Goal: Information Seeking & Learning: Check status

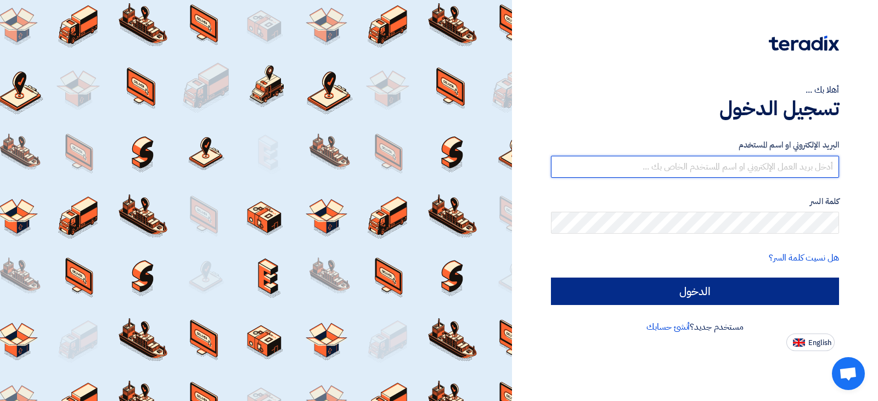
type input "[EMAIL_ADDRESS][DOMAIN_NAME]"
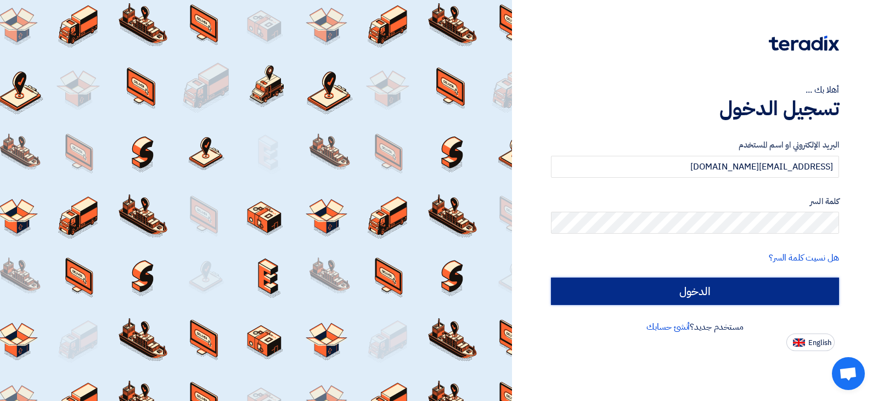
click at [662, 300] on input "الدخول" at bounding box center [695, 291] width 288 height 27
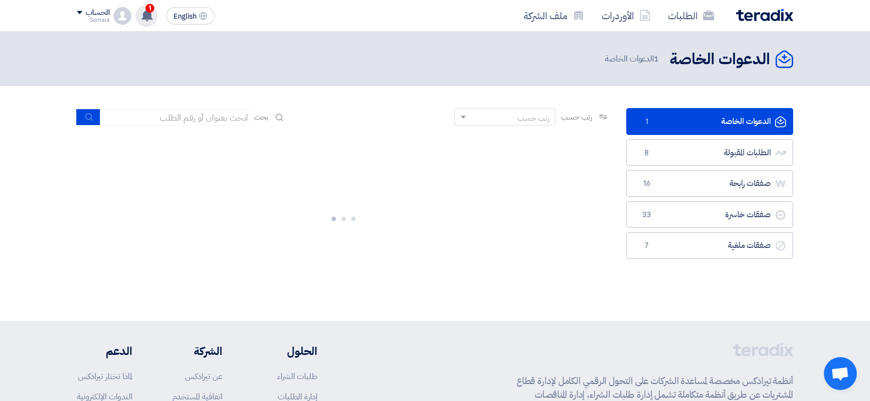
click at [145, 12] on use at bounding box center [147, 15] width 11 height 12
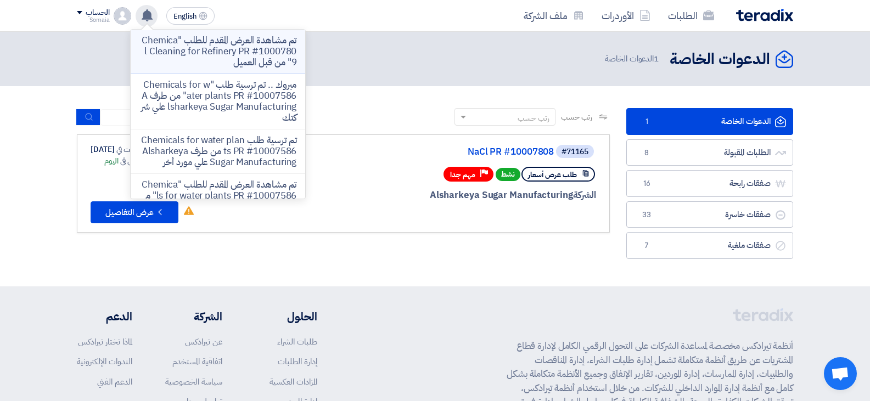
click at [240, 43] on p "تم مشاهدة العرض المقدم للطلب "Chemical Cleaning for Refinery PR #10007809" من ق…" at bounding box center [217, 51] width 157 height 33
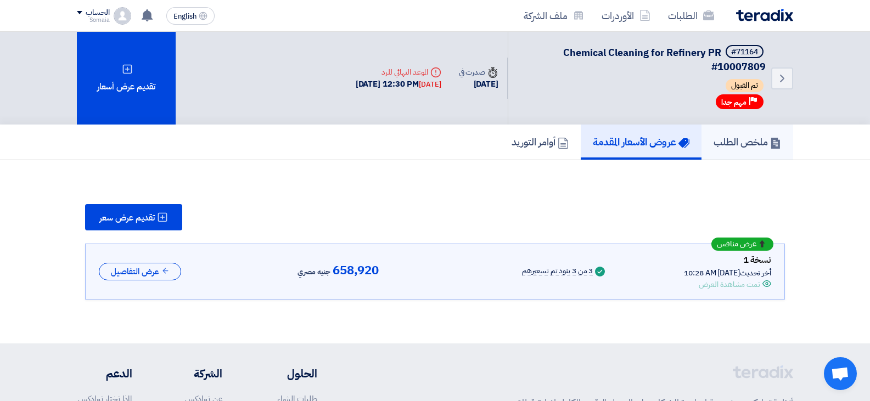
click at [722, 144] on h5 "ملخص الطلب" at bounding box center [746, 142] width 67 height 13
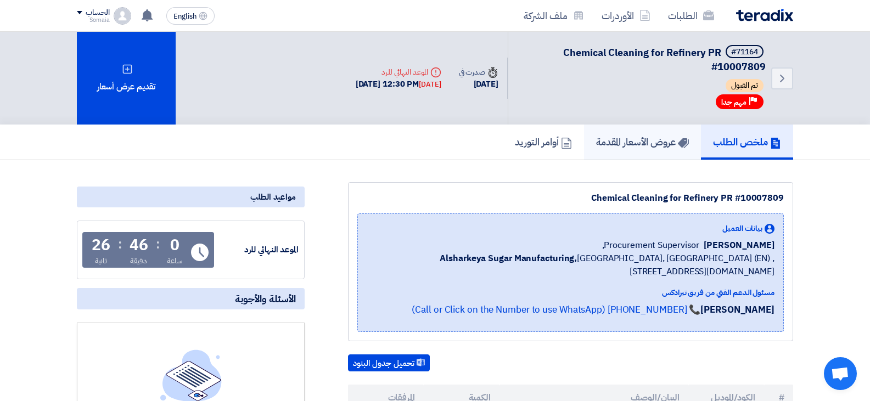
click at [639, 140] on h5 "عروض الأسعار المقدمة" at bounding box center [642, 142] width 93 height 13
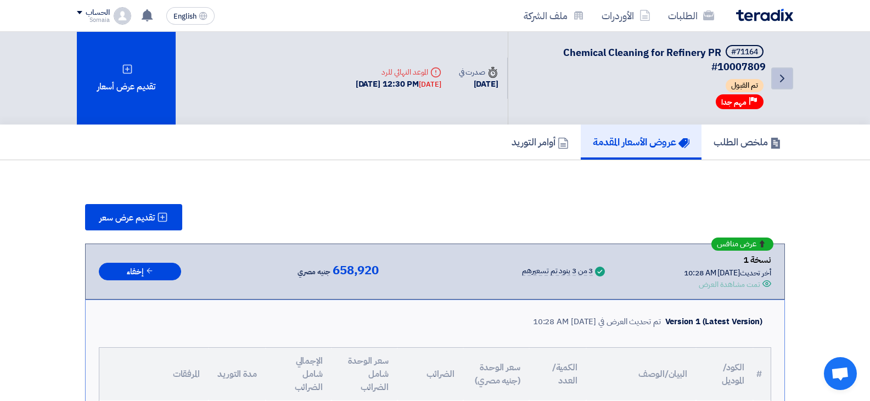
click at [780, 83] on icon "Back" at bounding box center [781, 78] width 13 height 13
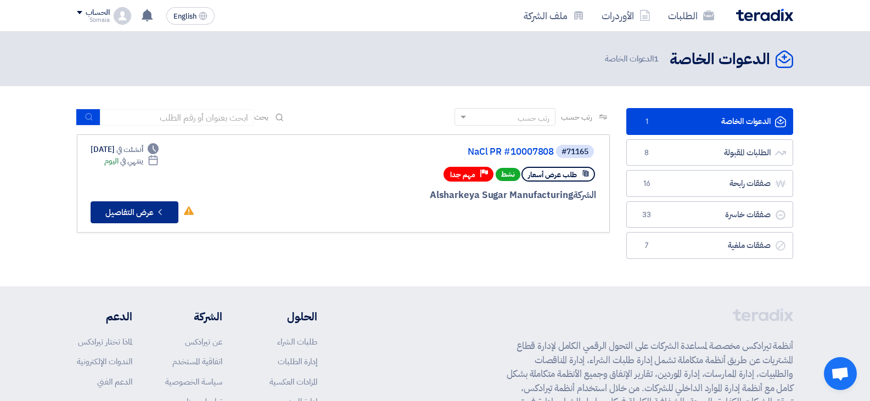
click at [140, 211] on button "Check details عرض التفاصيل" at bounding box center [135, 212] width 88 height 22
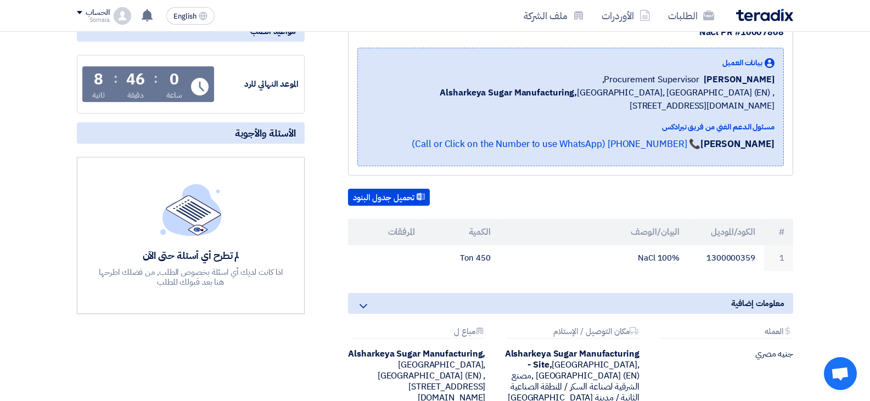
scroll to position [165, 0]
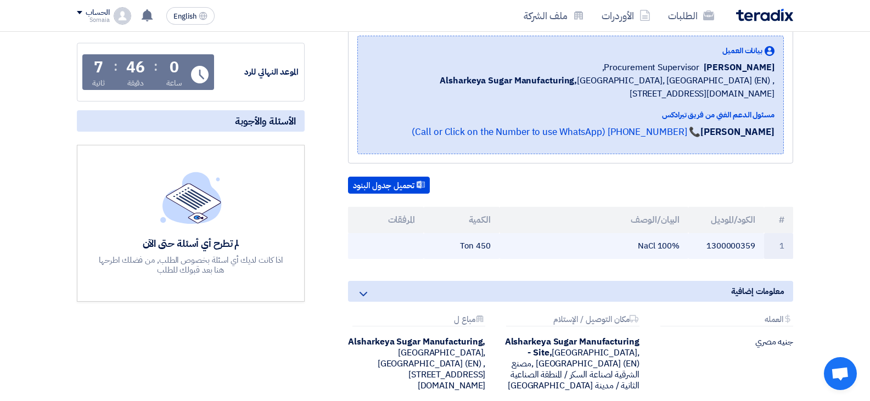
click at [645, 249] on td "NaCl 100%" at bounding box center [593, 246] width 189 height 26
copy tr "NaCl 100%"
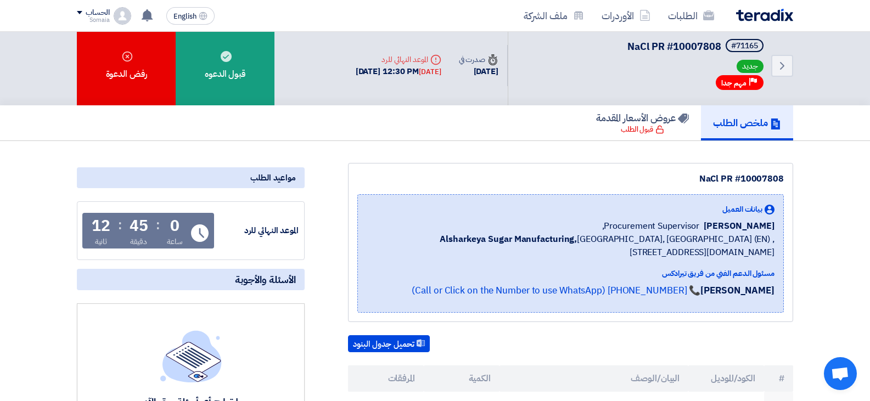
scroll to position [0, 0]
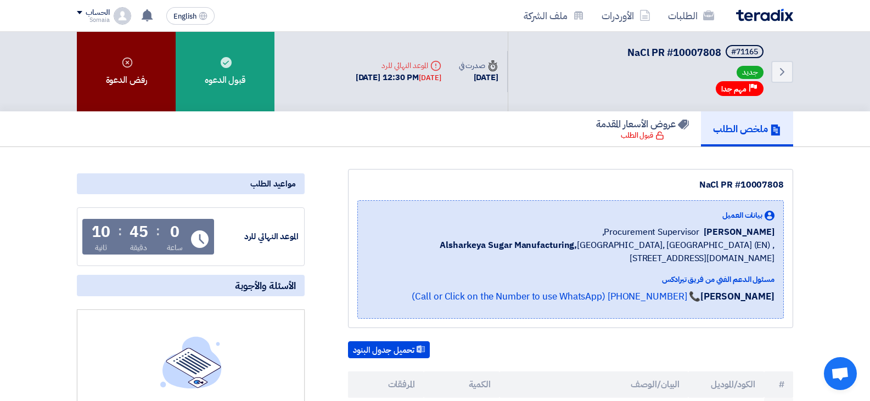
click at [130, 80] on div "رفض الدعوة" at bounding box center [126, 72] width 99 height 80
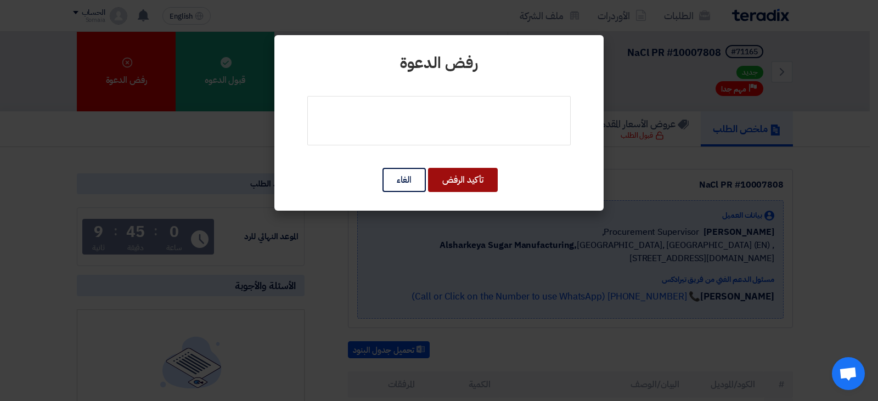
click at [458, 178] on button "تأكيد الرفض" at bounding box center [463, 180] width 70 height 24
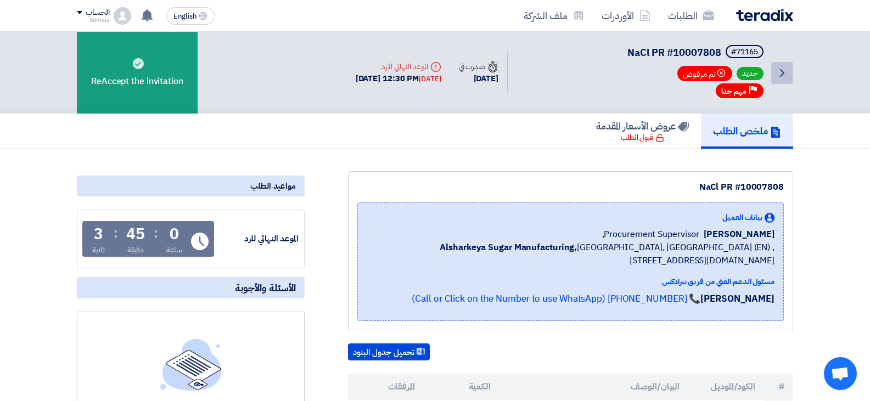
click at [783, 77] on icon "Back" at bounding box center [781, 72] width 13 height 13
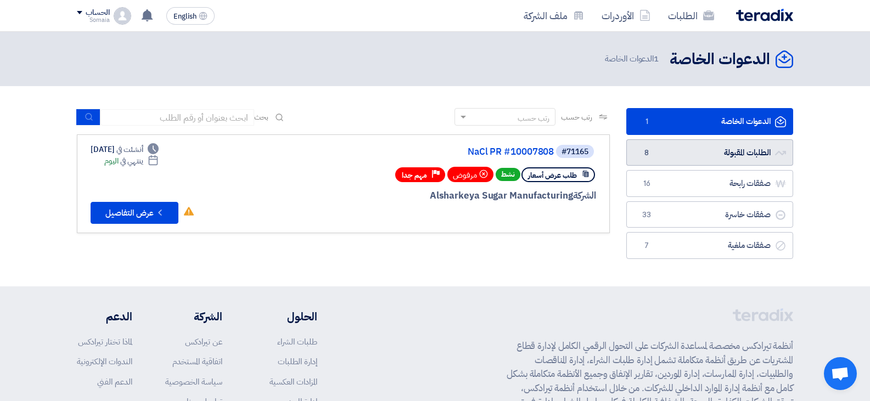
click at [709, 153] on link "الطلبات المقبولة الطلبات المقبولة 8" at bounding box center [709, 152] width 167 height 27
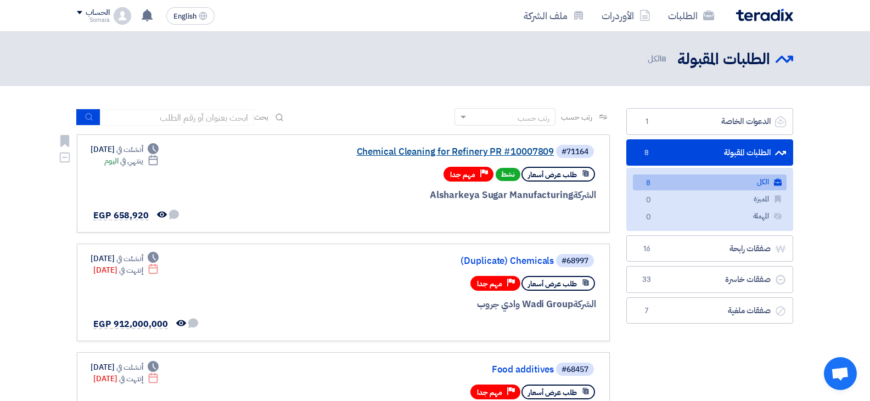
click at [496, 149] on link "Chemical Cleaning for Refinery PR #10007809" at bounding box center [443, 152] width 219 height 10
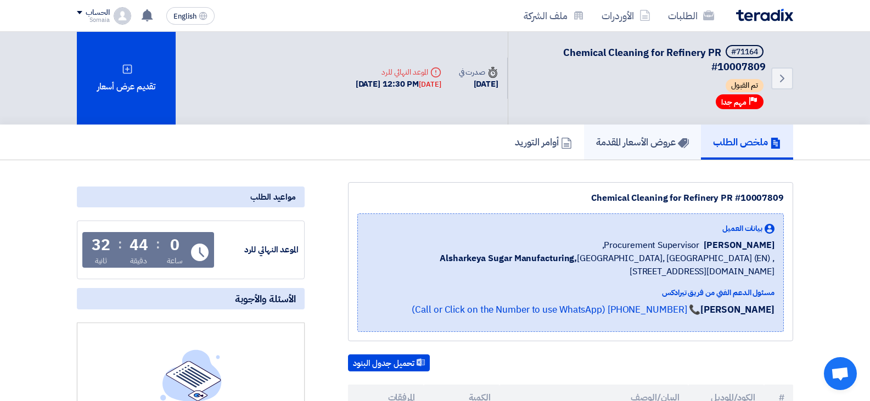
click at [630, 127] on link "عروض الأسعار المقدمة" at bounding box center [642, 142] width 117 height 35
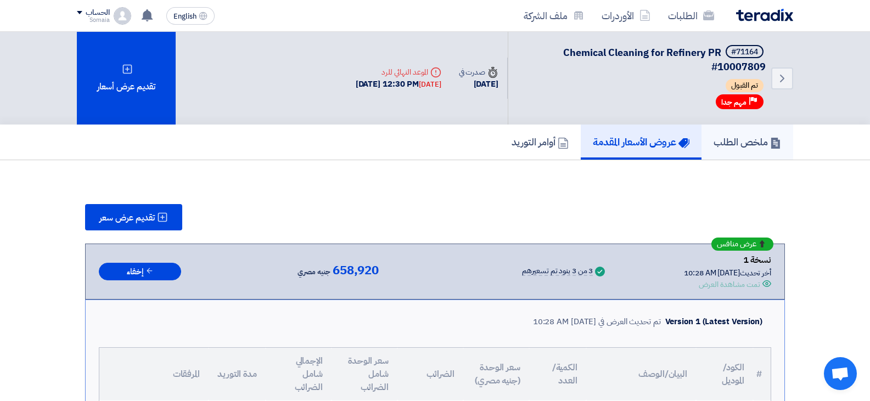
click at [743, 143] on h5 "ملخص الطلب" at bounding box center [746, 142] width 67 height 13
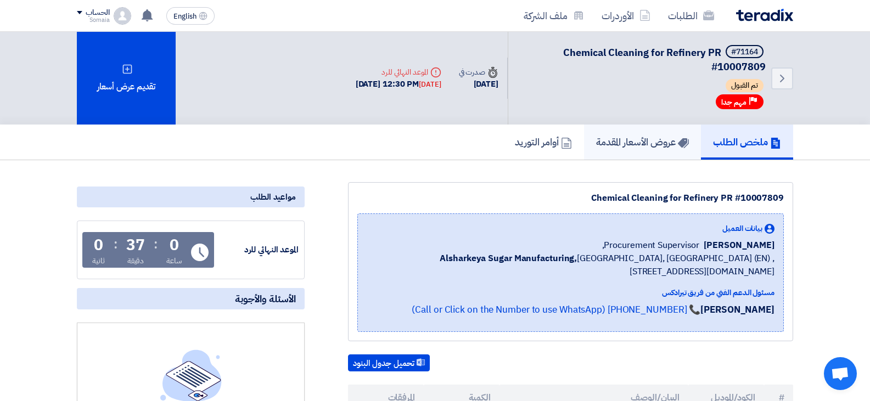
click at [679, 143] on use at bounding box center [683, 143] width 11 height 10
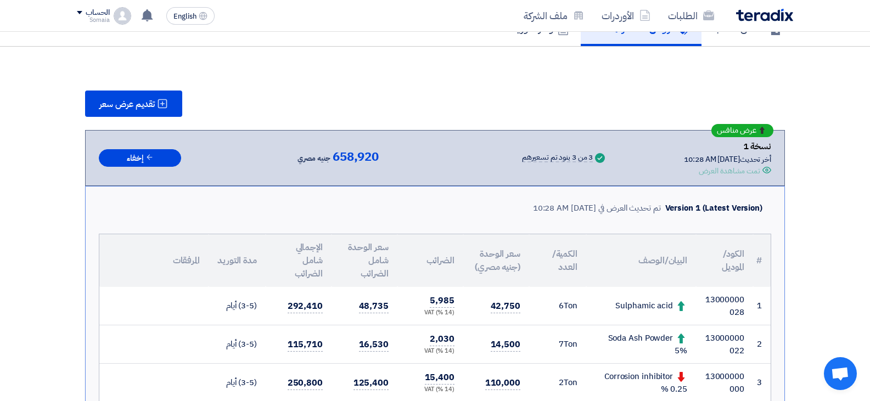
scroll to position [165, 0]
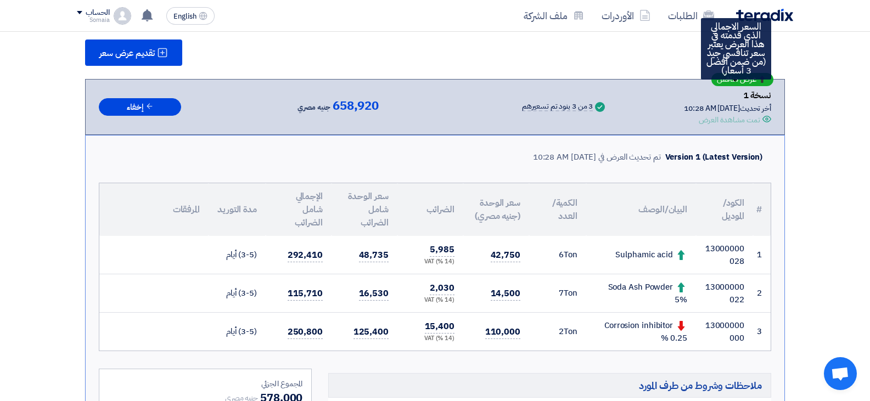
click at [720, 82] on span "عرض منافس" at bounding box center [737, 80] width 40 height 8
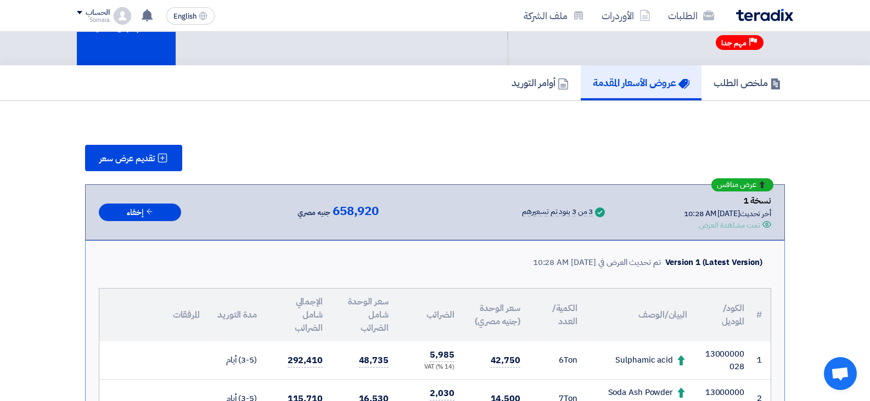
scroll to position [55, 0]
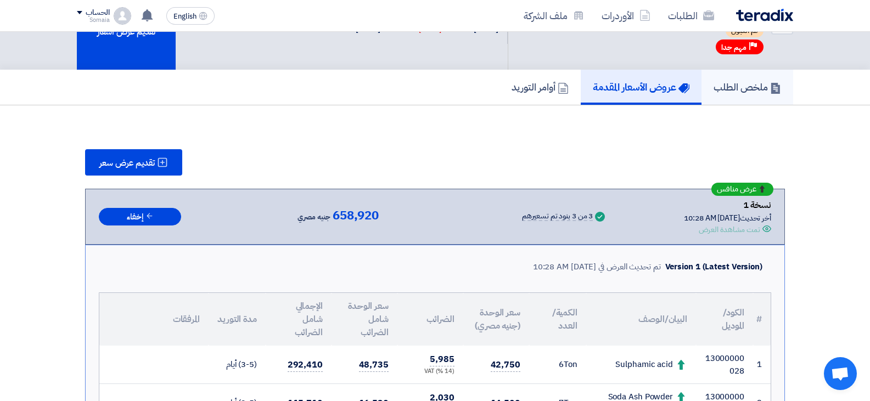
click at [765, 85] on h5 "ملخص الطلب" at bounding box center [746, 87] width 67 height 13
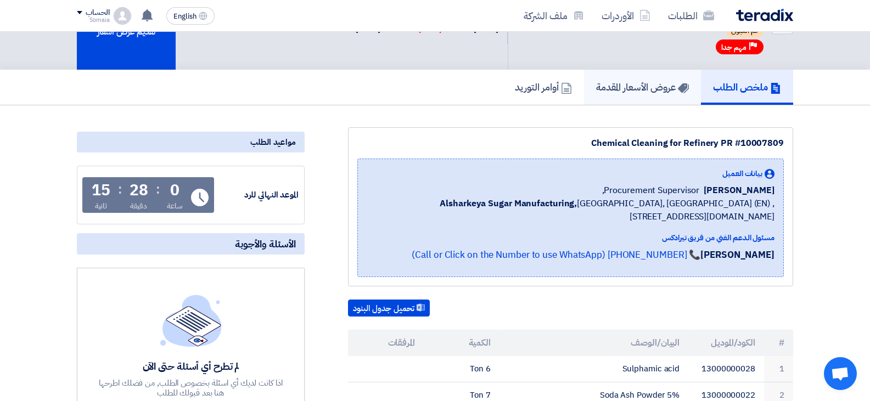
click at [618, 91] on h5 "عروض الأسعار المقدمة" at bounding box center [642, 87] width 93 height 13
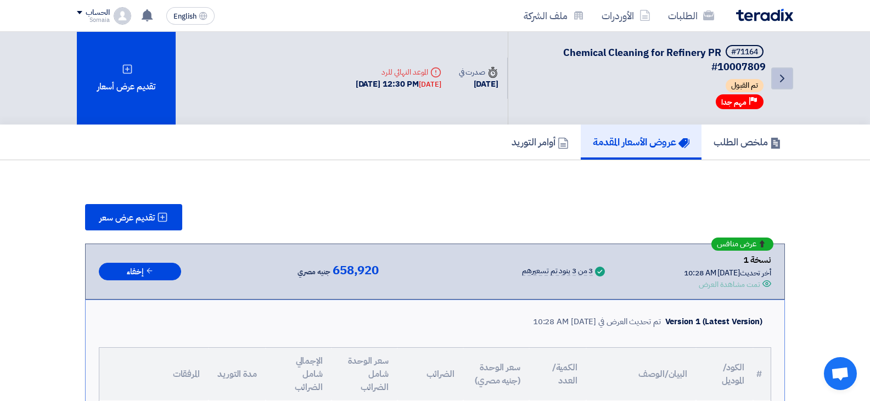
click at [788, 86] on link "Back" at bounding box center [782, 78] width 22 height 22
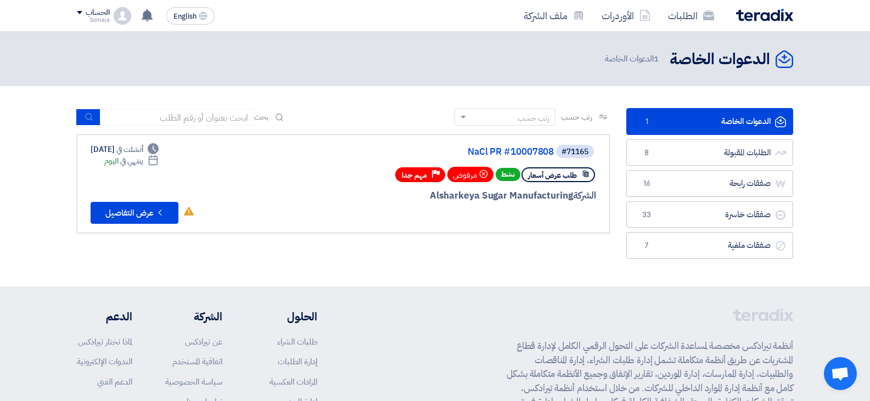
click at [737, 167] on ul "الدعوات الخاصة الدعوات الخاصة 1 الطلبات المقبولة الطلبات المقبولة 8 صفقات رابحة…" at bounding box center [709, 183] width 167 height 151
click at [733, 159] on link "الطلبات المقبولة الطلبات المقبولة 8" at bounding box center [709, 152] width 167 height 27
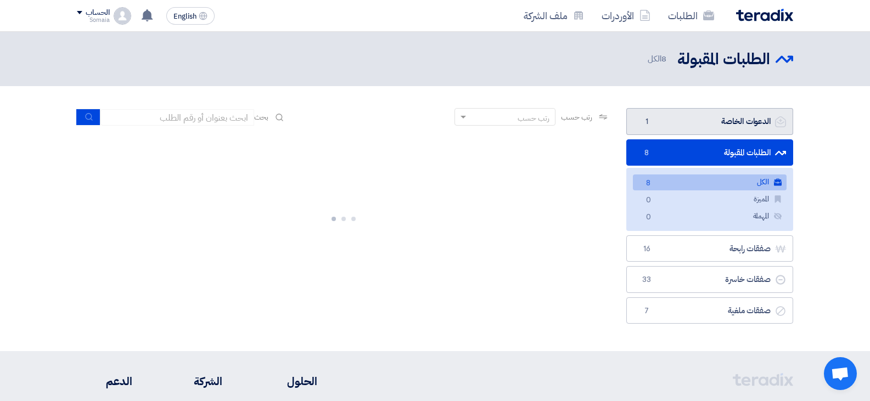
click at [713, 119] on link "الدعوات الخاصة الدعوات الخاصة 1" at bounding box center [709, 121] width 167 height 27
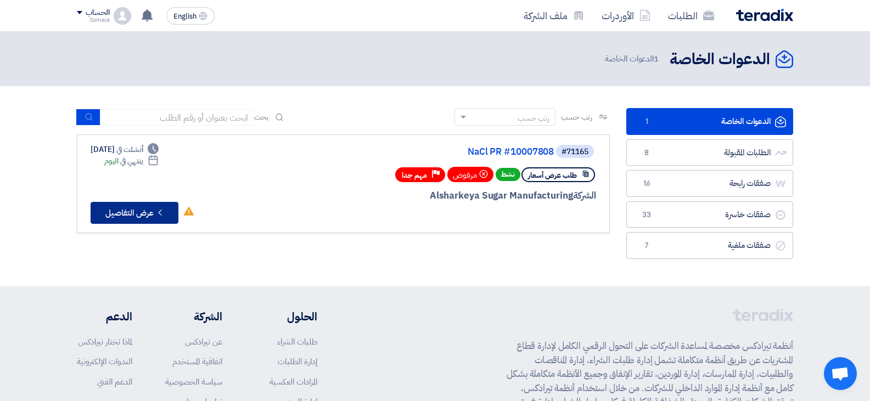
click at [133, 217] on button "Check details عرض التفاصيل" at bounding box center [135, 213] width 88 height 22
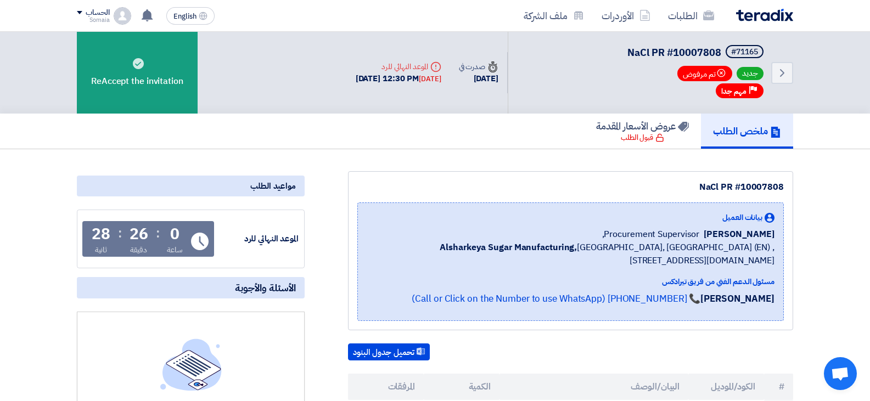
click at [796, 71] on div "Back #71165 NaCl PR #10007808 جديد Bookmark تم مرفوض Priority مهم جدا Time صدرت…" at bounding box center [435, 73] width 732 height 82
click at [785, 72] on icon "Back" at bounding box center [781, 72] width 13 height 13
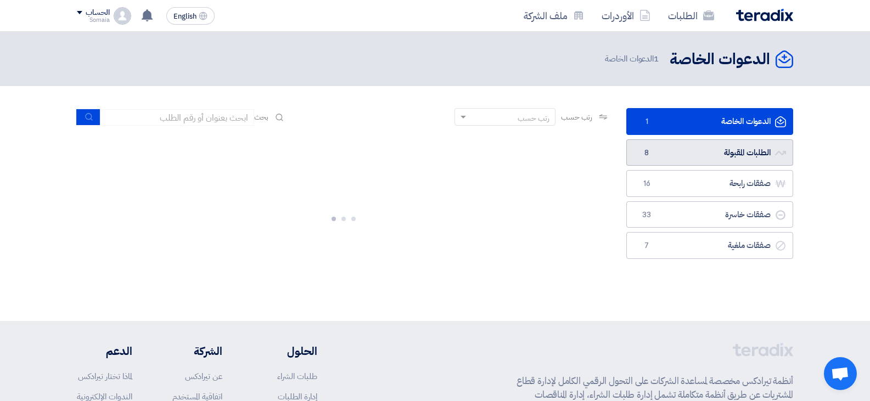
click at [735, 148] on link "الطلبات المقبولة الطلبات المقبولة 8" at bounding box center [709, 152] width 167 height 27
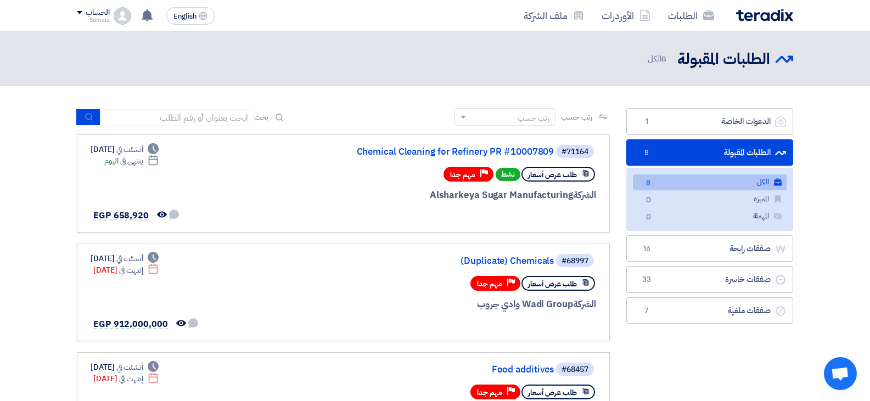
click at [706, 155] on link "الطلبات المقبولة الطلبات المقبولة 8" at bounding box center [709, 152] width 167 height 27
click at [637, 157] on link "الطلبات المقبولة الطلبات المقبولة 8" at bounding box center [709, 152] width 167 height 27
click at [517, 150] on link "Chemical Cleaning for Refinery PR #10007809" at bounding box center [443, 152] width 219 height 10
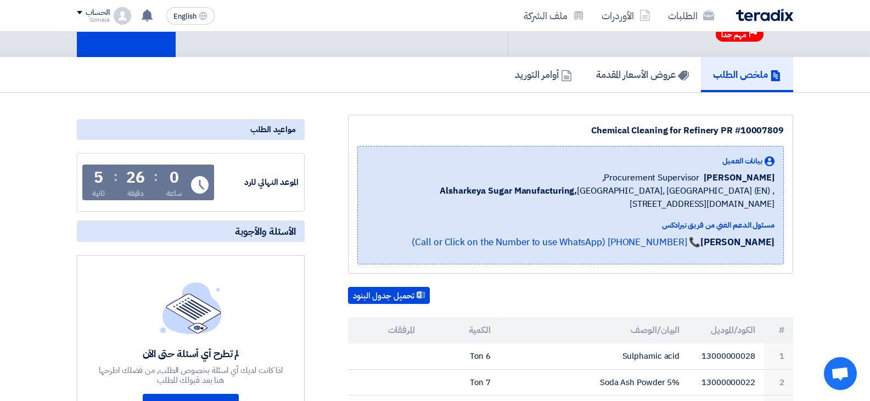
scroll to position [55, 0]
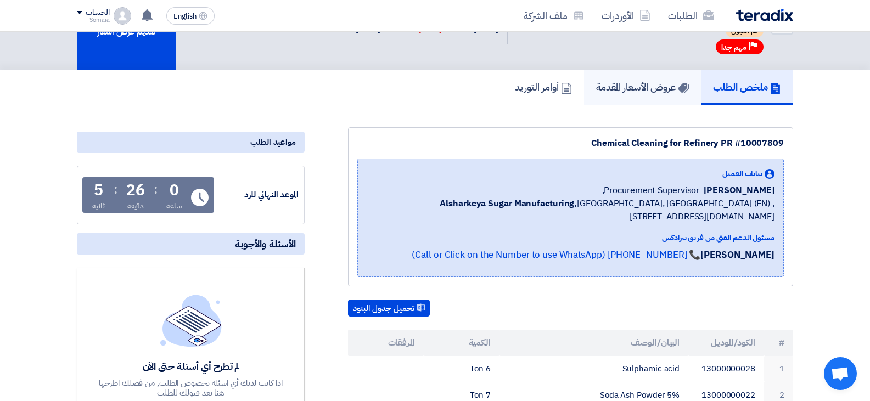
click at [635, 78] on link "عروض الأسعار المقدمة" at bounding box center [642, 87] width 117 height 35
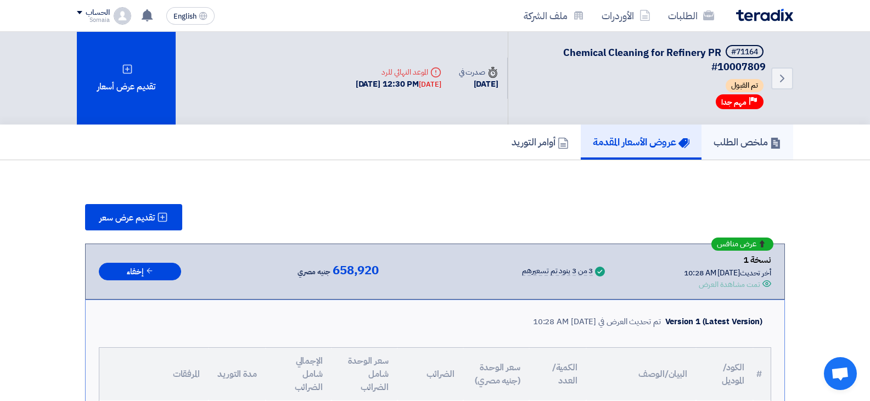
click at [729, 132] on link "ملخص الطلب" at bounding box center [747, 142] width 92 height 35
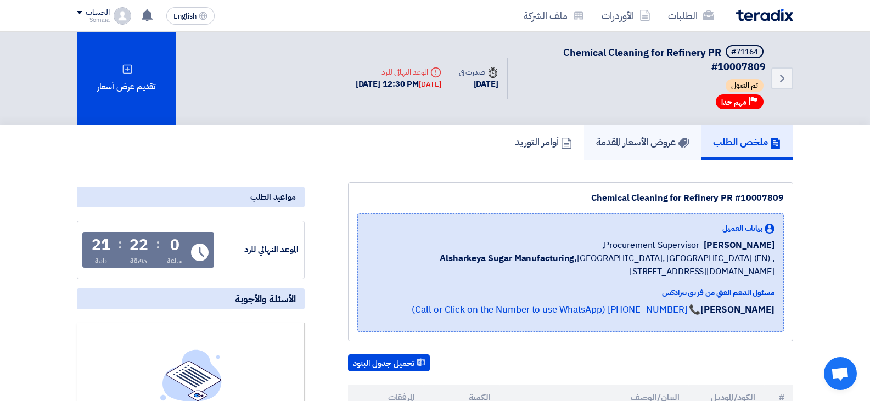
click at [641, 153] on link "عروض الأسعار المقدمة" at bounding box center [642, 142] width 117 height 35
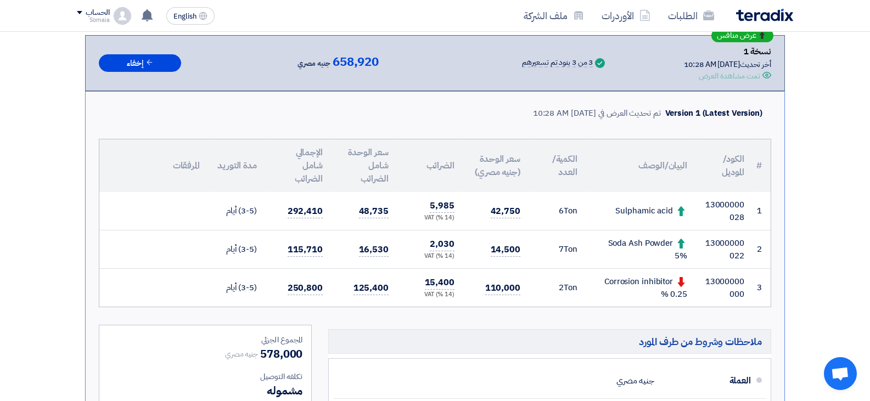
scroll to position [219, 0]
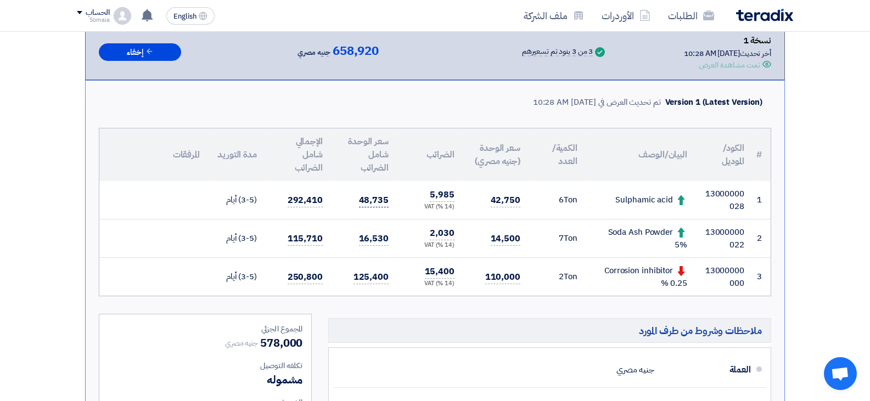
click at [370, 202] on span "48,735" at bounding box center [374, 201] width 30 height 14
click at [370, 204] on span "48,735" at bounding box center [374, 201] width 30 height 14
click at [394, 246] on td "16,530" at bounding box center [364, 238] width 66 height 38
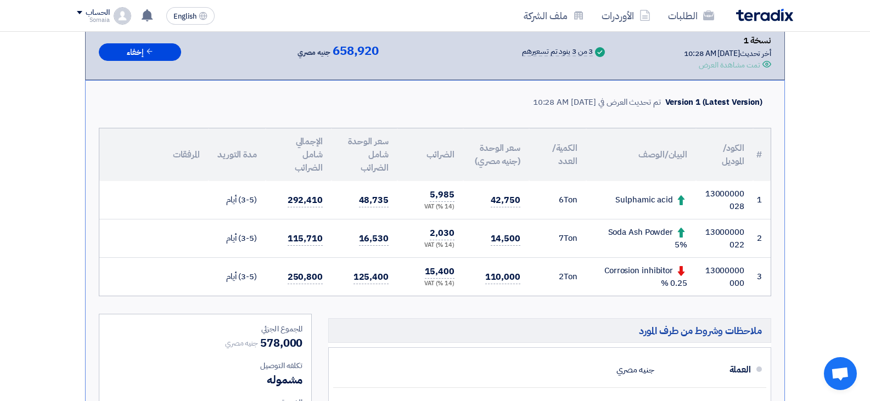
click at [418, 238] on td "2,030 (14 %) VAT" at bounding box center [430, 238] width 66 height 38
click at [428, 233] on td "2,030 (14 %) VAT" at bounding box center [430, 238] width 66 height 38
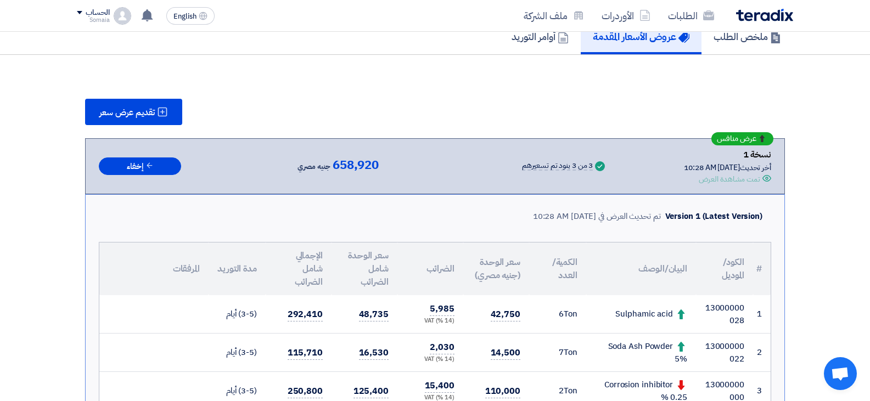
scroll to position [0, 0]
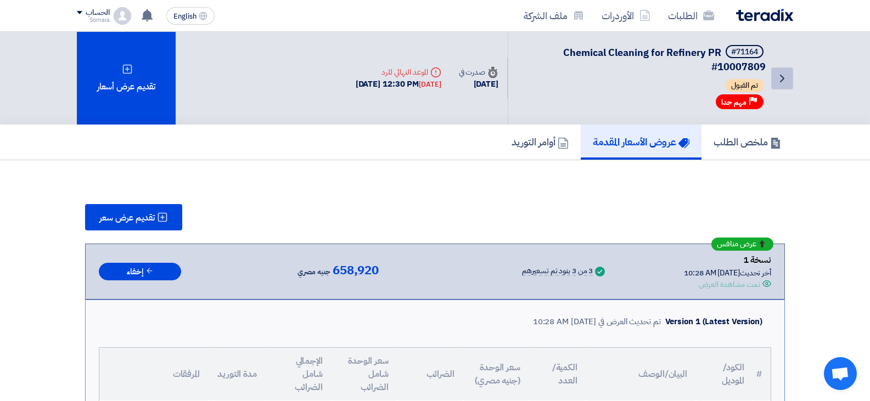
click at [774, 86] on link "Back" at bounding box center [782, 78] width 22 height 22
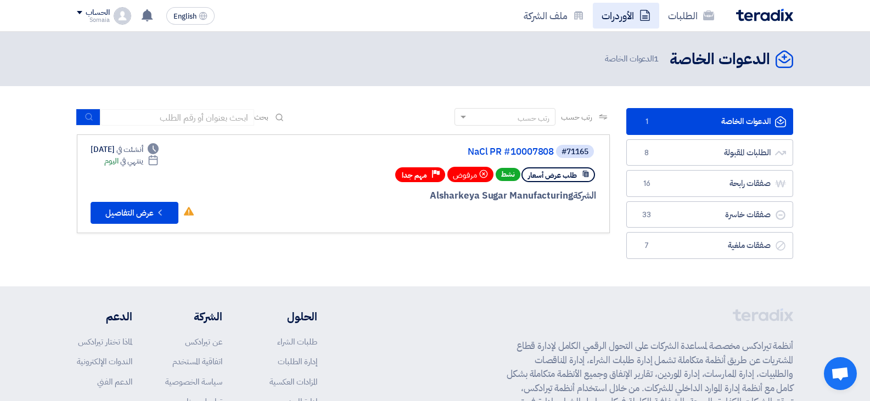
click at [638, 20] on link "الأوردرات" at bounding box center [626, 16] width 66 height 26
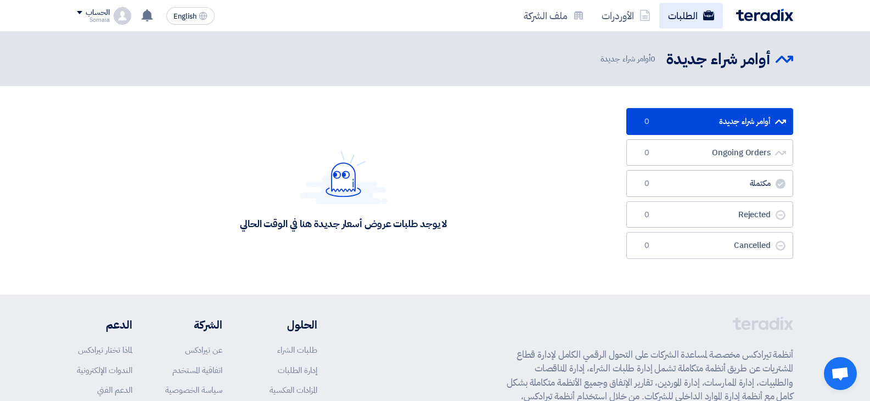
click at [690, 20] on link "الطلبات" at bounding box center [691, 16] width 64 height 26
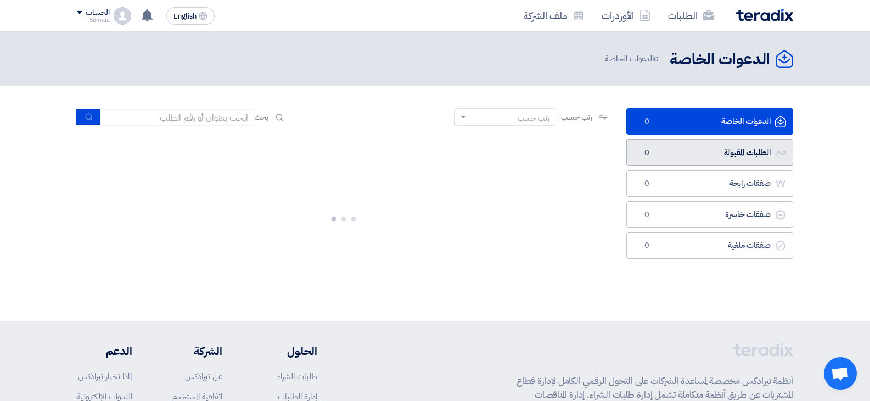
click at [735, 152] on link "الطلبات المقبولة الطلبات المقبولة 0" at bounding box center [709, 152] width 167 height 27
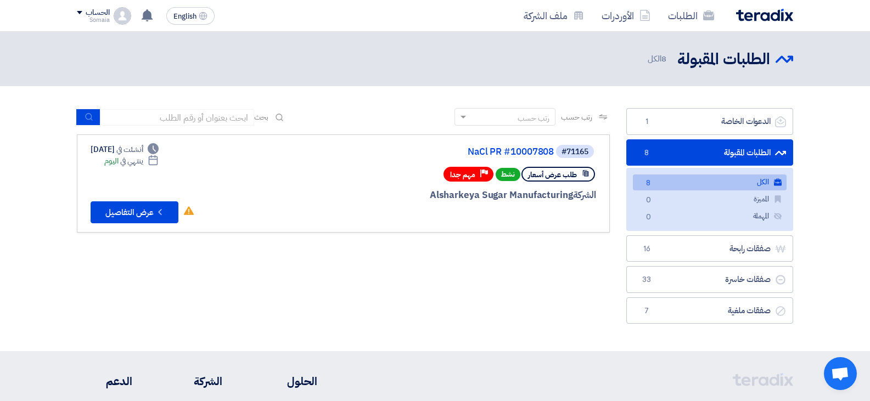
click at [742, 153] on link "الطلبات المقبولة الطلبات المقبولة 8" at bounding box center [709, 152] width 167 height 27
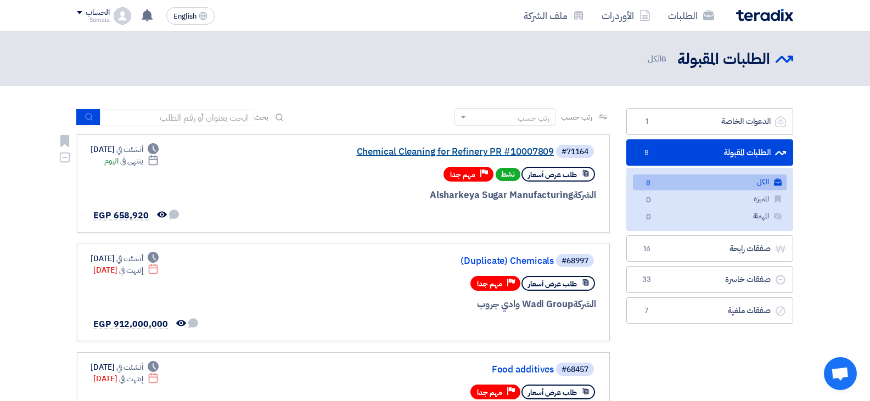
click at [522, 149] on link "Chemical Cleaning for Refinery PR #10007809" at bounding box center [443, 152] width 219 height 10
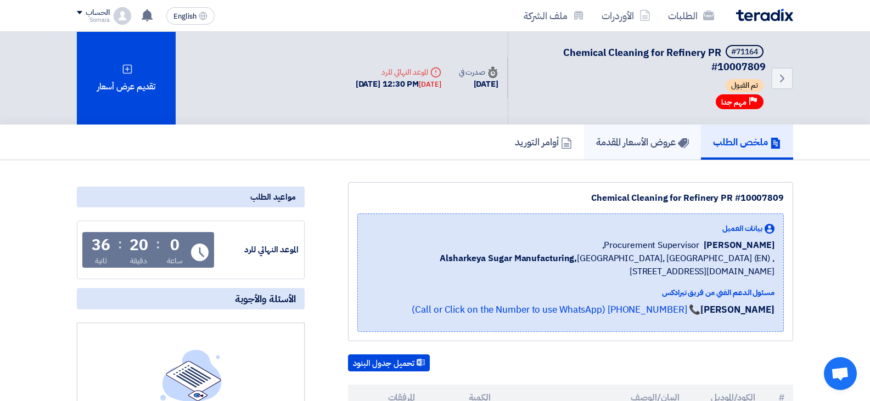
click at [616, 148] on h5 "عروض الأسعار المقدمة" at bounding box center [642, 142] width 93 height 13
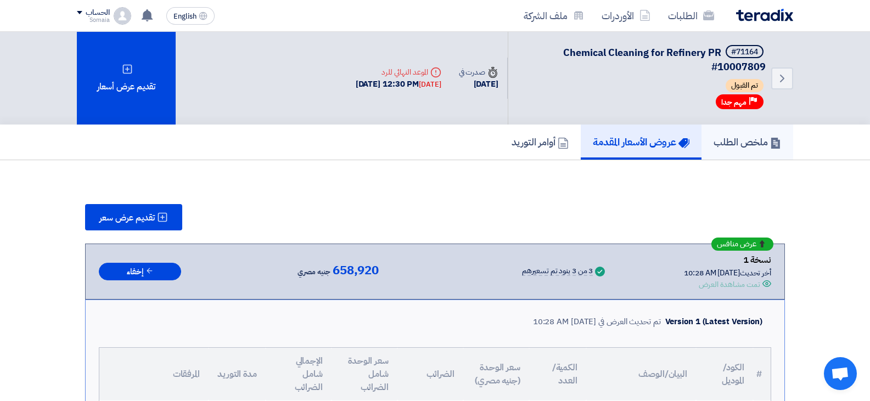
click at [718, 140] on h5 "ملخص الطلب" at bounding box center [746, 142] width 67 height 13
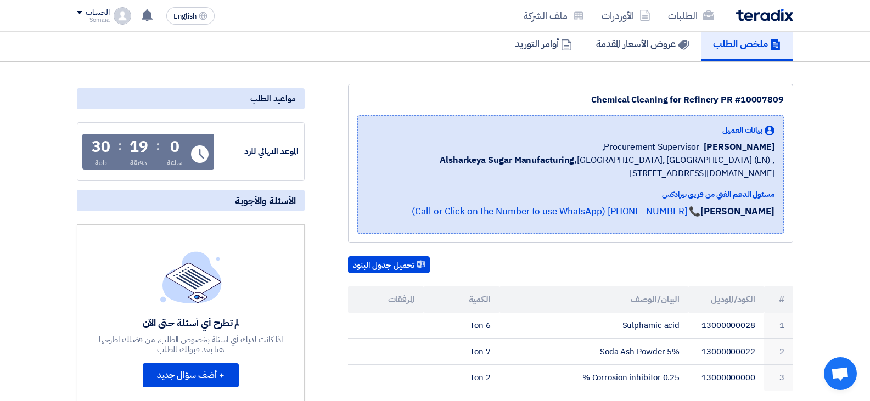
scroll to position [55, 0]
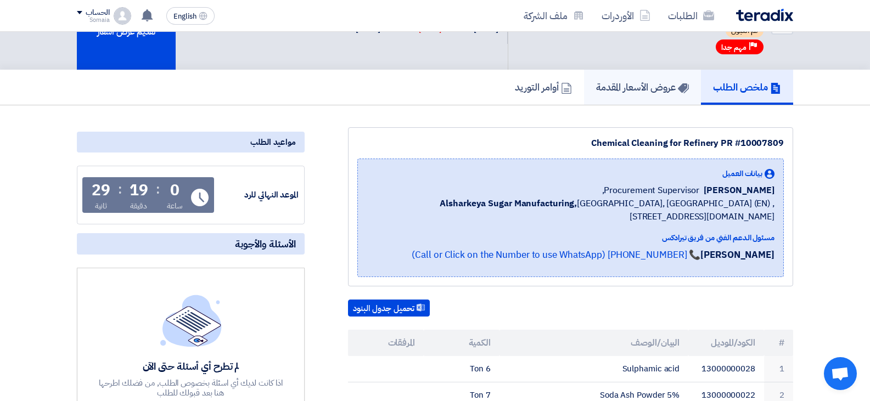
click at [625, 98] on link "عروض الأسعار المقدمة" at bounding box center [642, 87] width 117 height 35
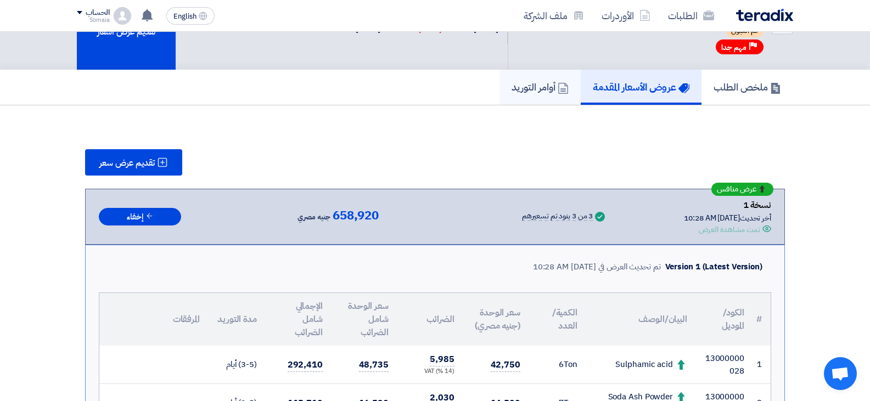
click at [562, 84] on icon at bounding box center [562, 88] width 11 height 11
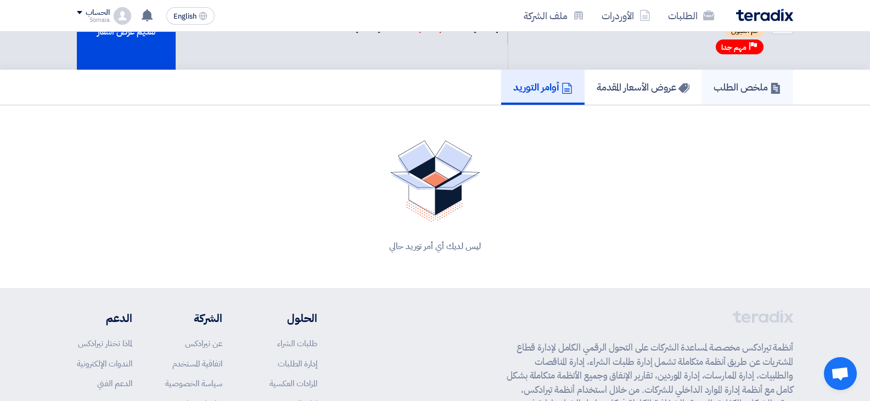
click at [736, 78] on link "ملخص الطلب" at bounding box center [747, 87] width 92 height 35
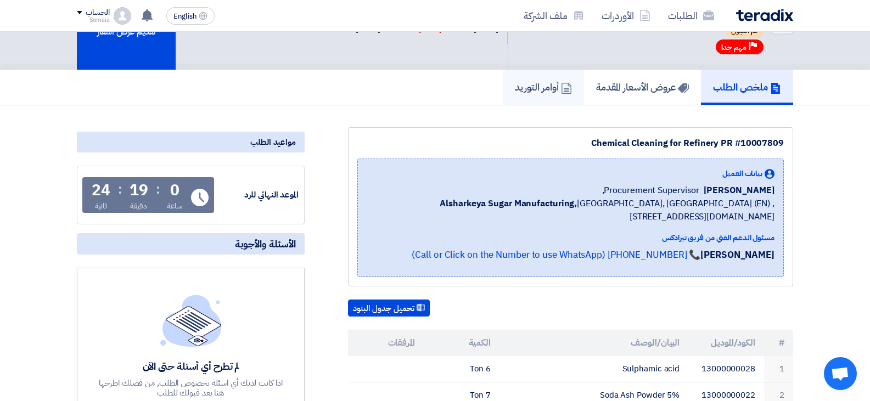
click at [538, 89] on h5 "أوامر التوريد" at bounding box center [543, 87] width 57 height 13
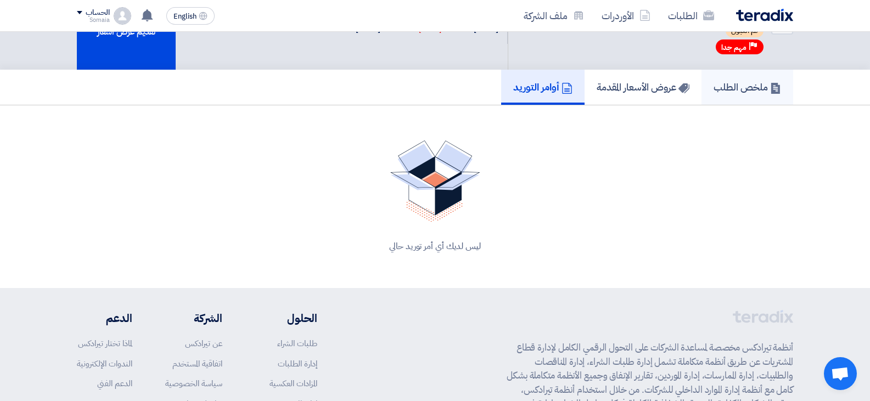
click at [732, 92] on h5 "ملخص الطلب" at bounding box center [746, 87] width 67 height 13
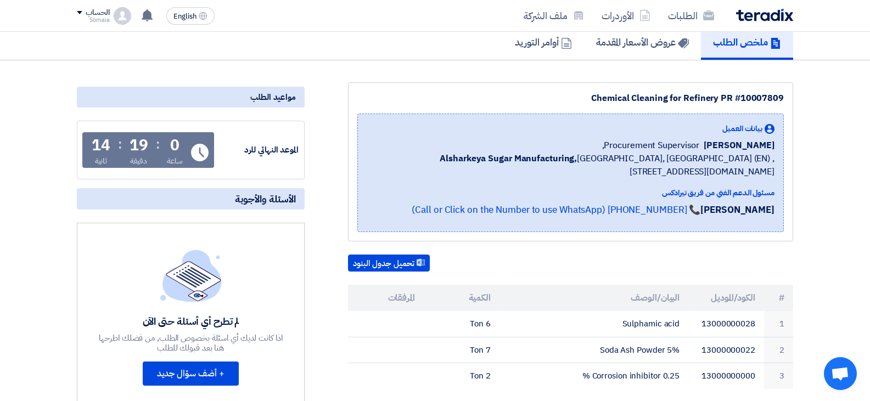
scroll to position [55, 0]
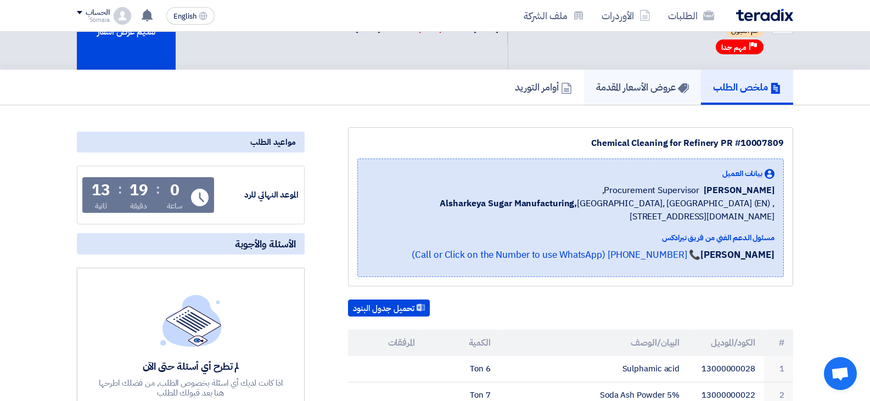
click at [666, 97] on link "عروض الأسعار المقدمة" at bounding box center [642, 87] width 117 height 35
